Goal: Information Seeking & Learning: Learn about a topic

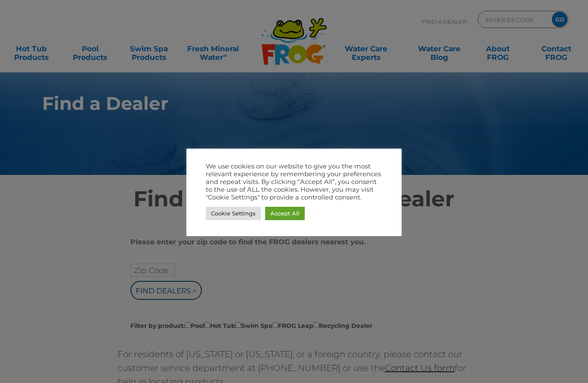
click at [288, 214] on link "Accept All" at bounding box center [285, 213] width 40 height 13
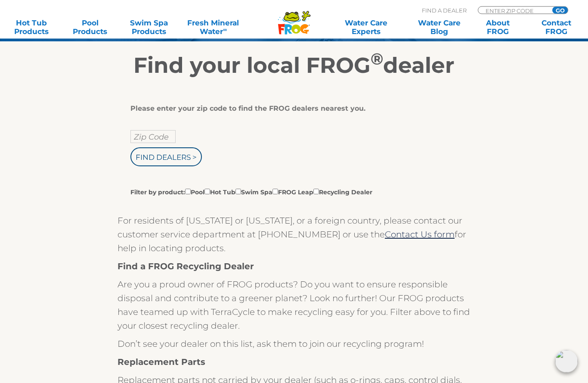
scroll to position [133, 0]
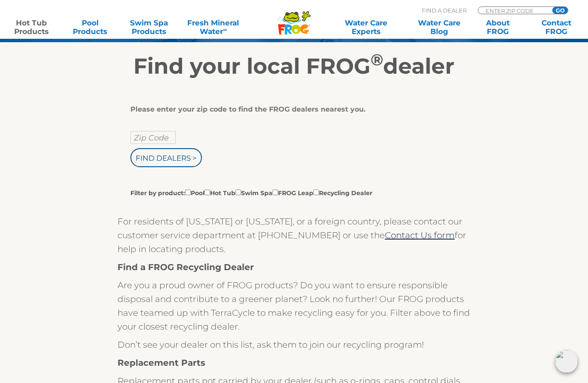
click at [22, 23] on link "Hot Tub Products" at bounding box center [32, 27] width 46 height 17
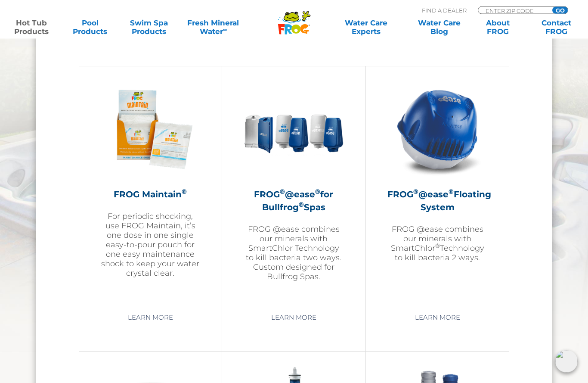
scroll to position [896, 0]
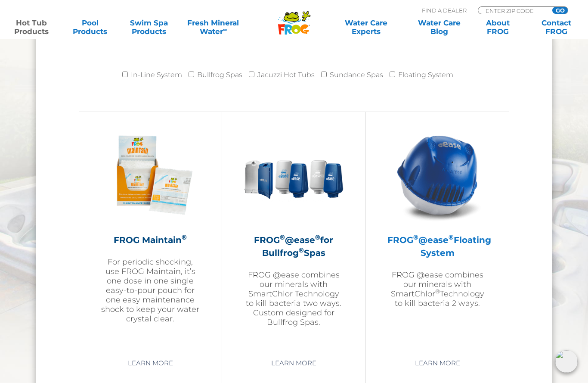
click at [451, 195] on img at bounding box center [437, 175] width 100 height 100
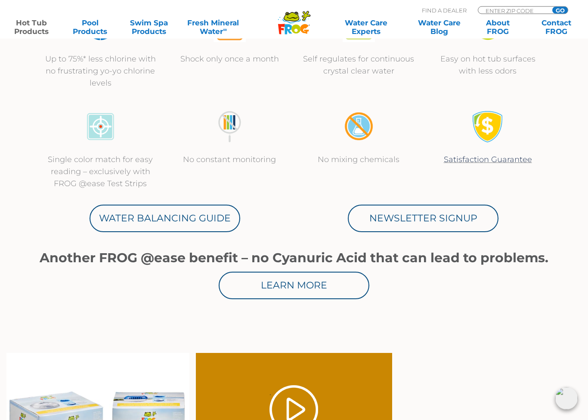
scroll to position [355, 0]
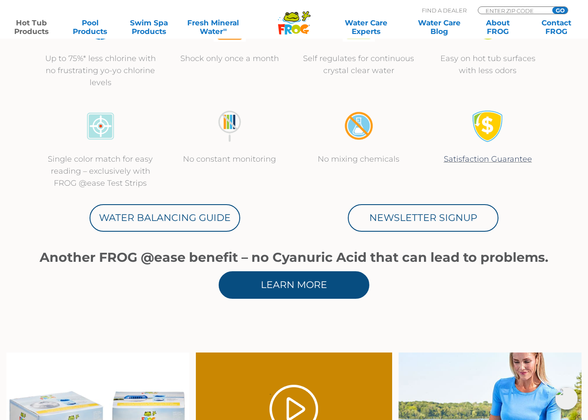
click at [315, 289] on link "Learn More" at bounding box center [294, 286] width 151 height 28
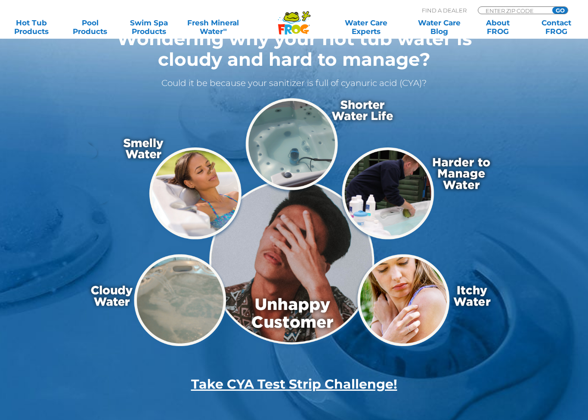
scroll to position [133, 0]
